Goal: Task Accomplishment & Management: Manage account settings

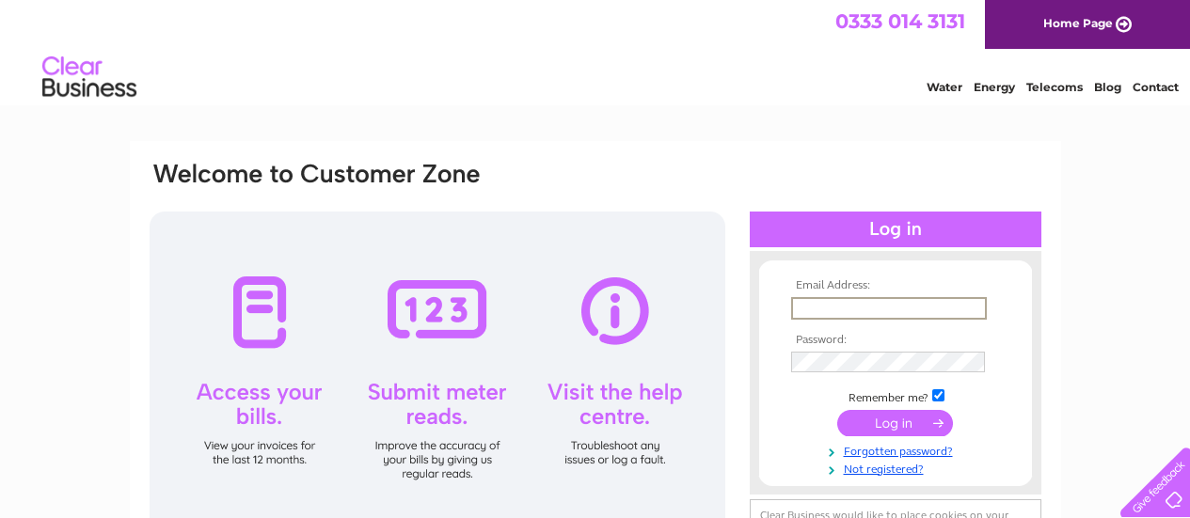
click at [798, 300] on input "text" at bounding box center [889, 308] width 196 height 23
type input "bc@copsey-comms.com"
click at [902, 421] on input "submit" at bounding box center [895, 421] width 116 height 26
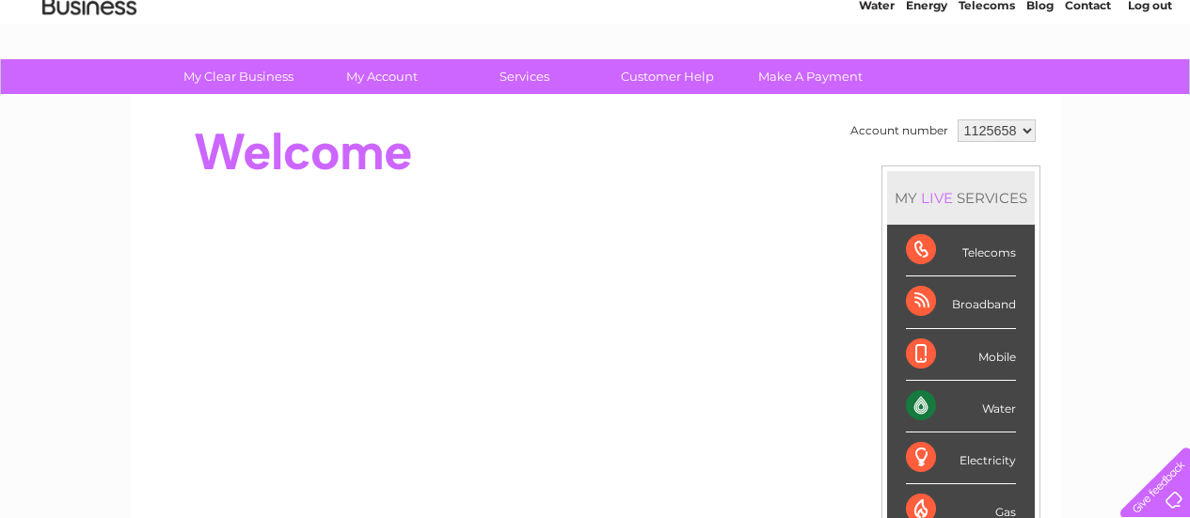
scroll to position [188, 0]
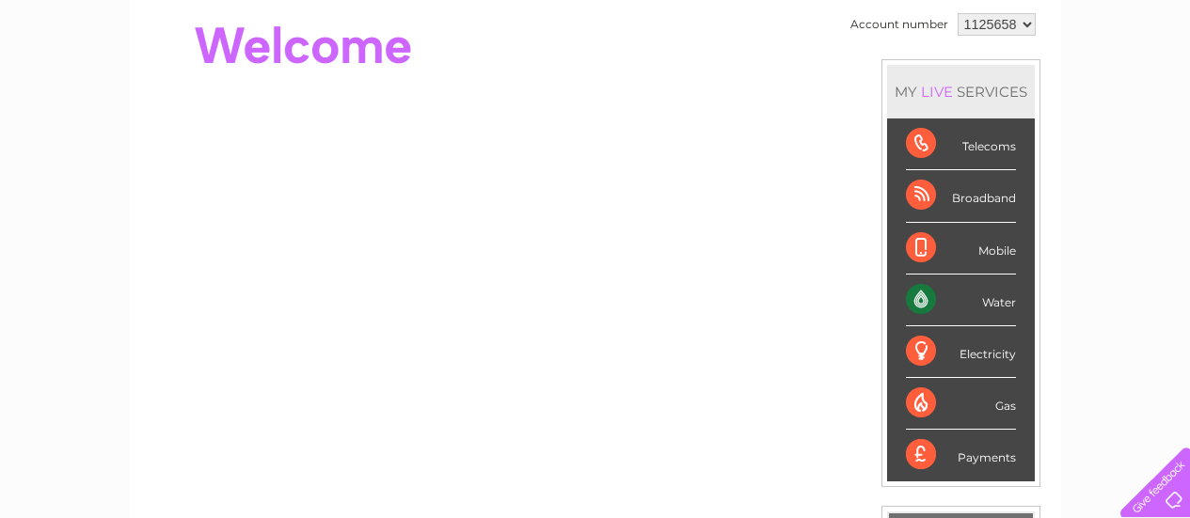
click at [979, 313] on div "Water" at bounding box center [961, 301] width 110 height 52
click at [915, 306] on div "Water" at bounding box center [961, 301] width 110 height 52
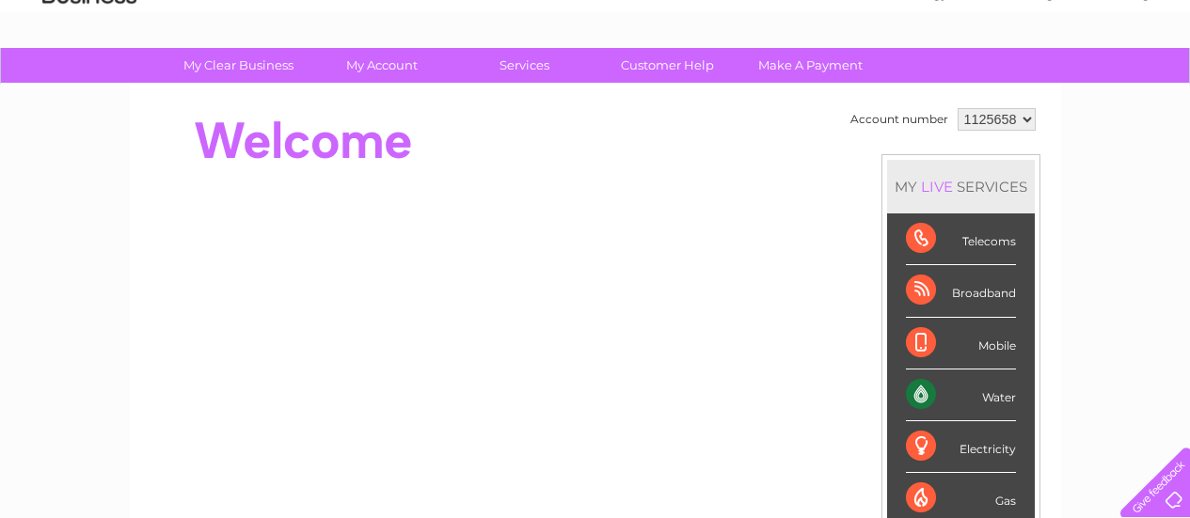
scroll to position [0, 0]
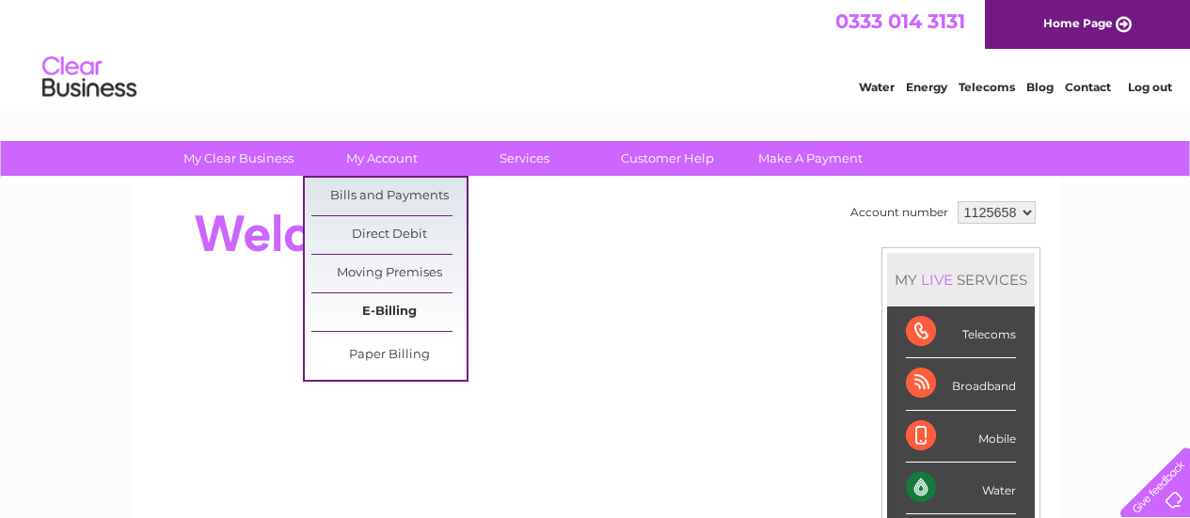
click at [388, 307] on link "E-Billing" at bounding box center [388, 312] width 155 height 38
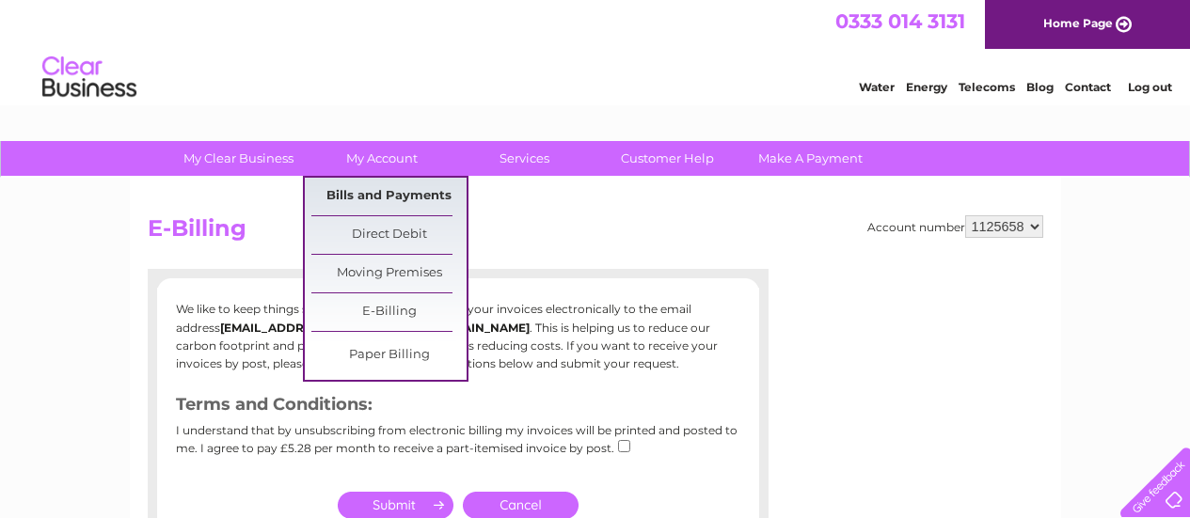
click at [367, 193] on link "Bills and Payments" at bounding box center [388, 197] width 155 height 38
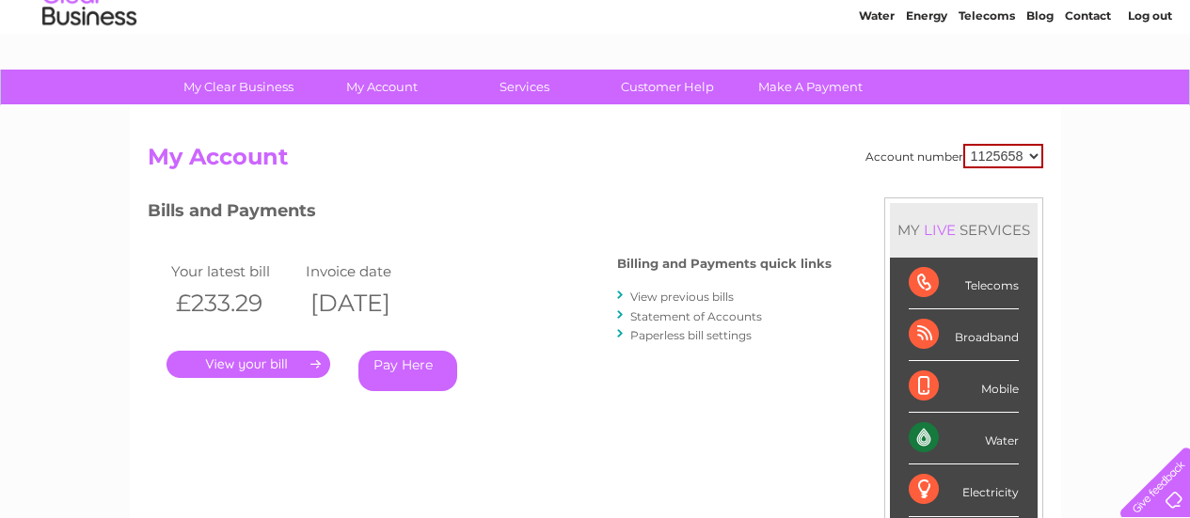
scroll to position [94, 0]
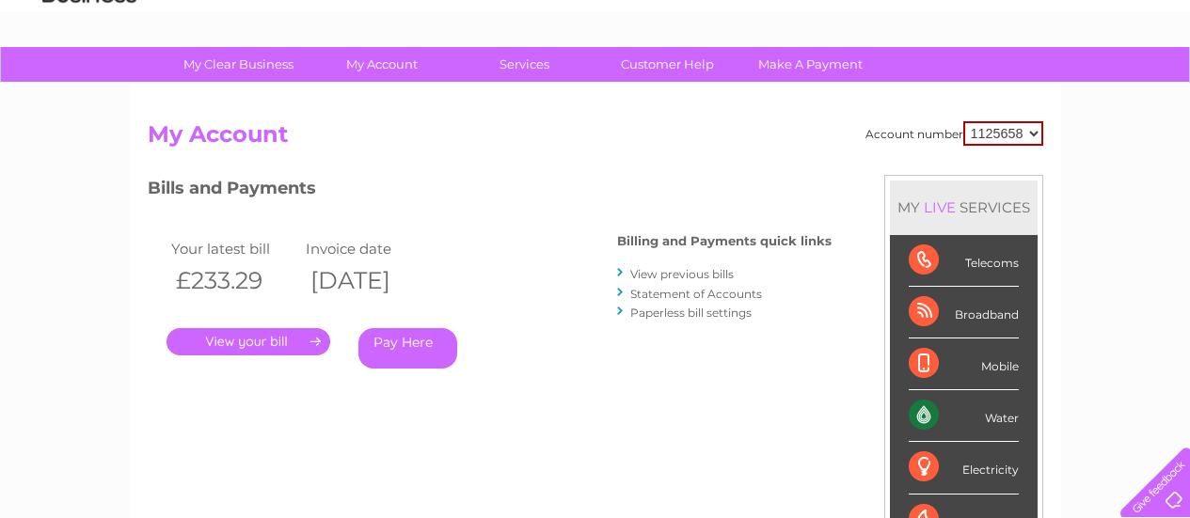
click at [228, 339] on link "." at bounding box center [248, 341] width 164 height 27
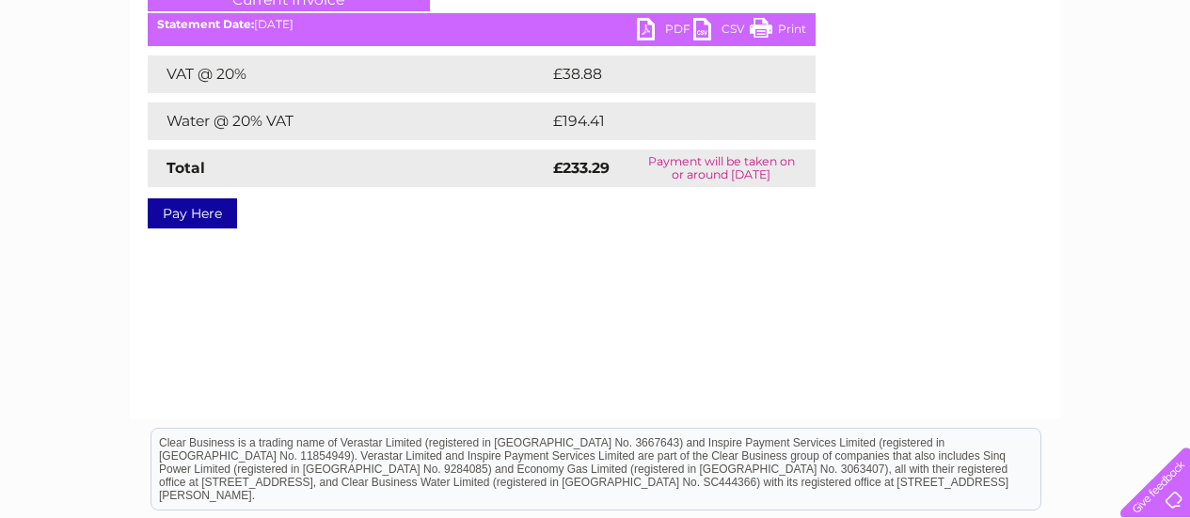
scroll to position [145, 0]
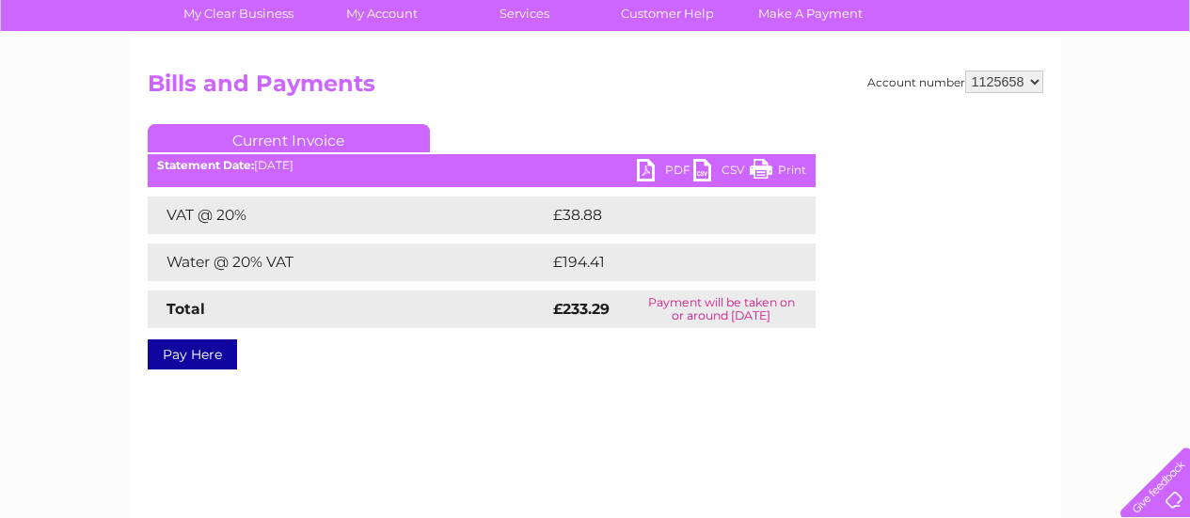
click at [644, 169] on link "PDF" at bounding box center [665, 172] width 56 height 27
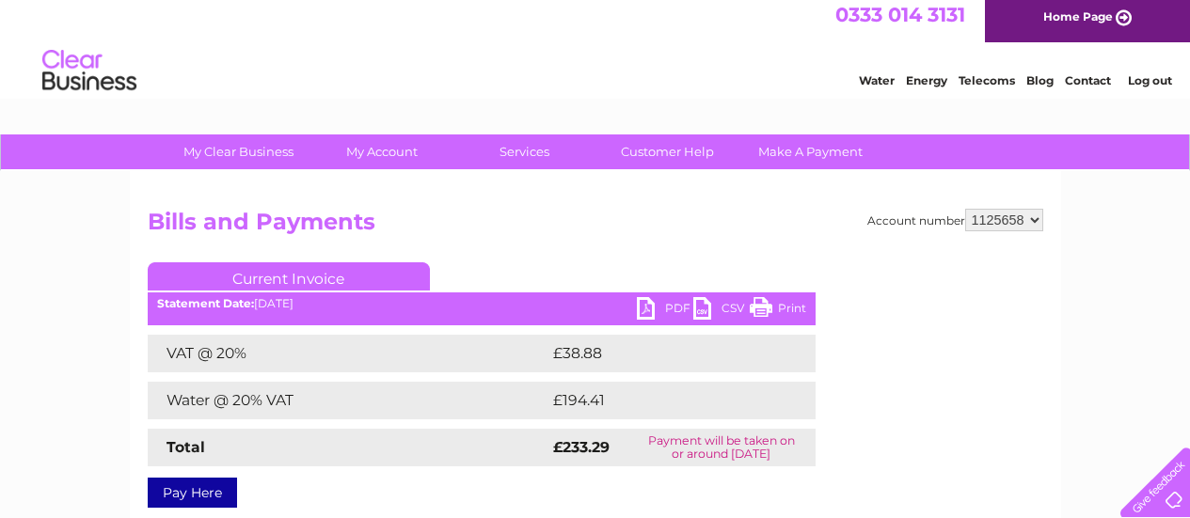
scroll to position [0, 0]
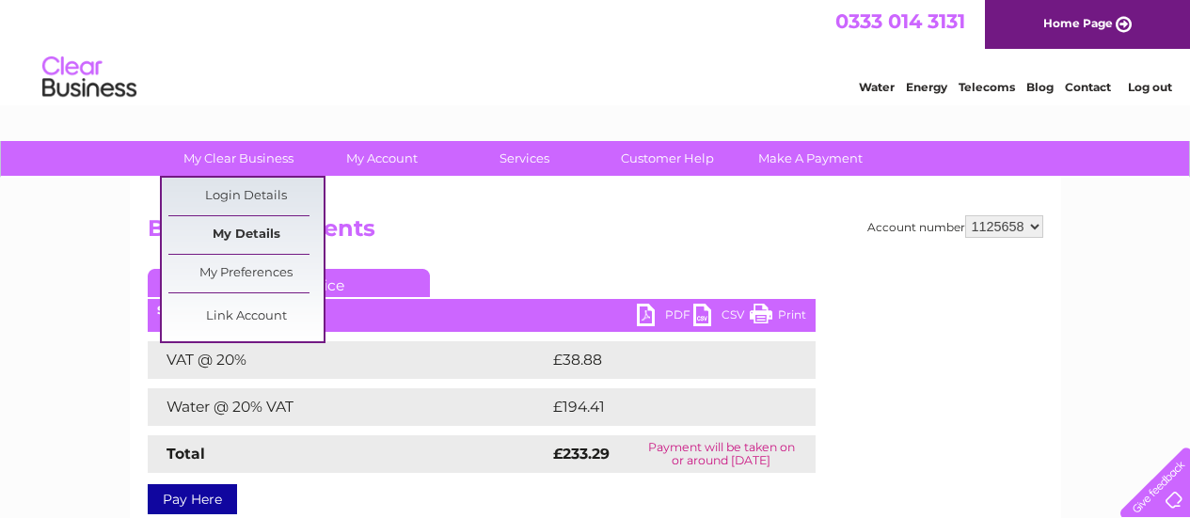
click at [221, 236] on link "My Details" at bounding box center [245, 235] width 155 height 38
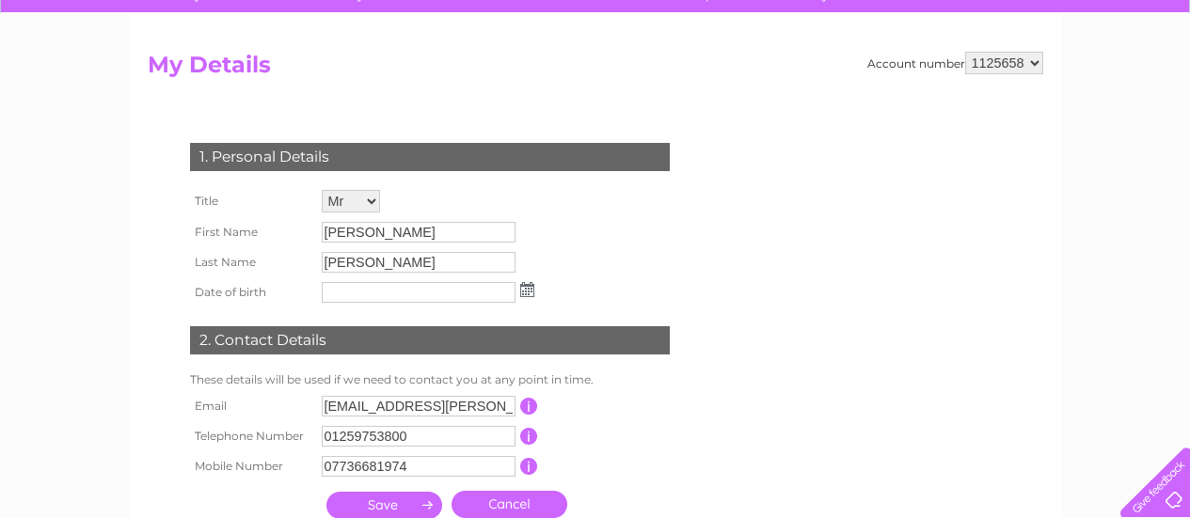
scroll to position [94, 0]
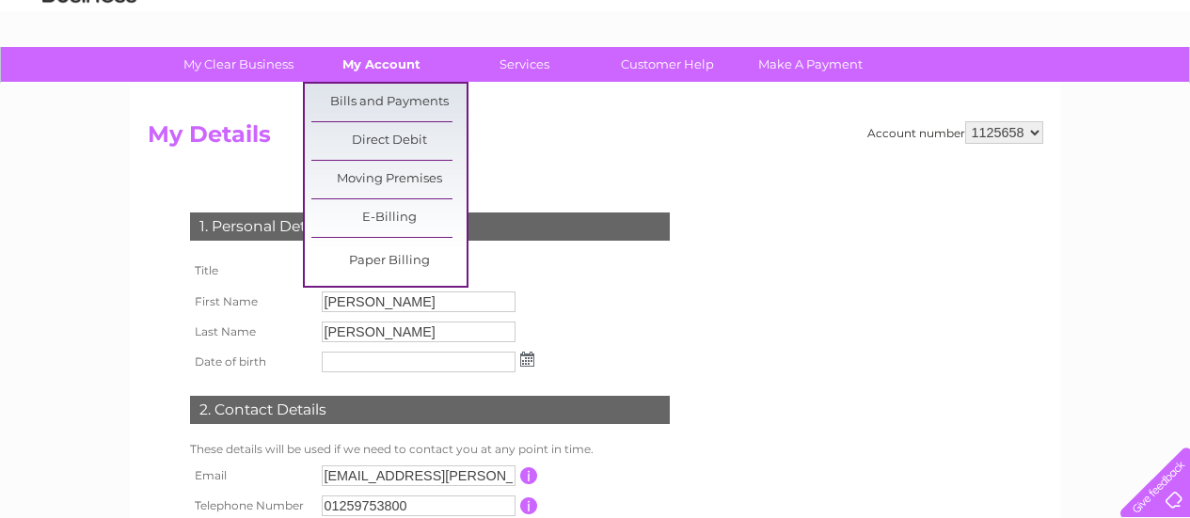
click at [404, 59] on link "My Account" at bounding box center [381, 64] width 155 height 35
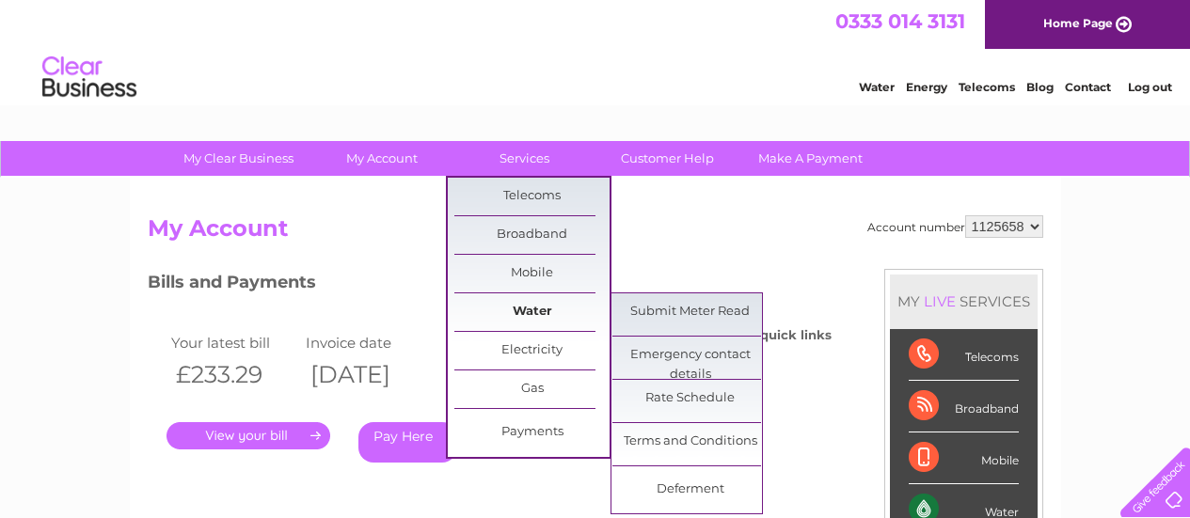
click at [527, 305] on link "Water" at bounding box center [531, 312] width 155 height 38
